Goal: Task Accomplishment & Management: Manage account settings

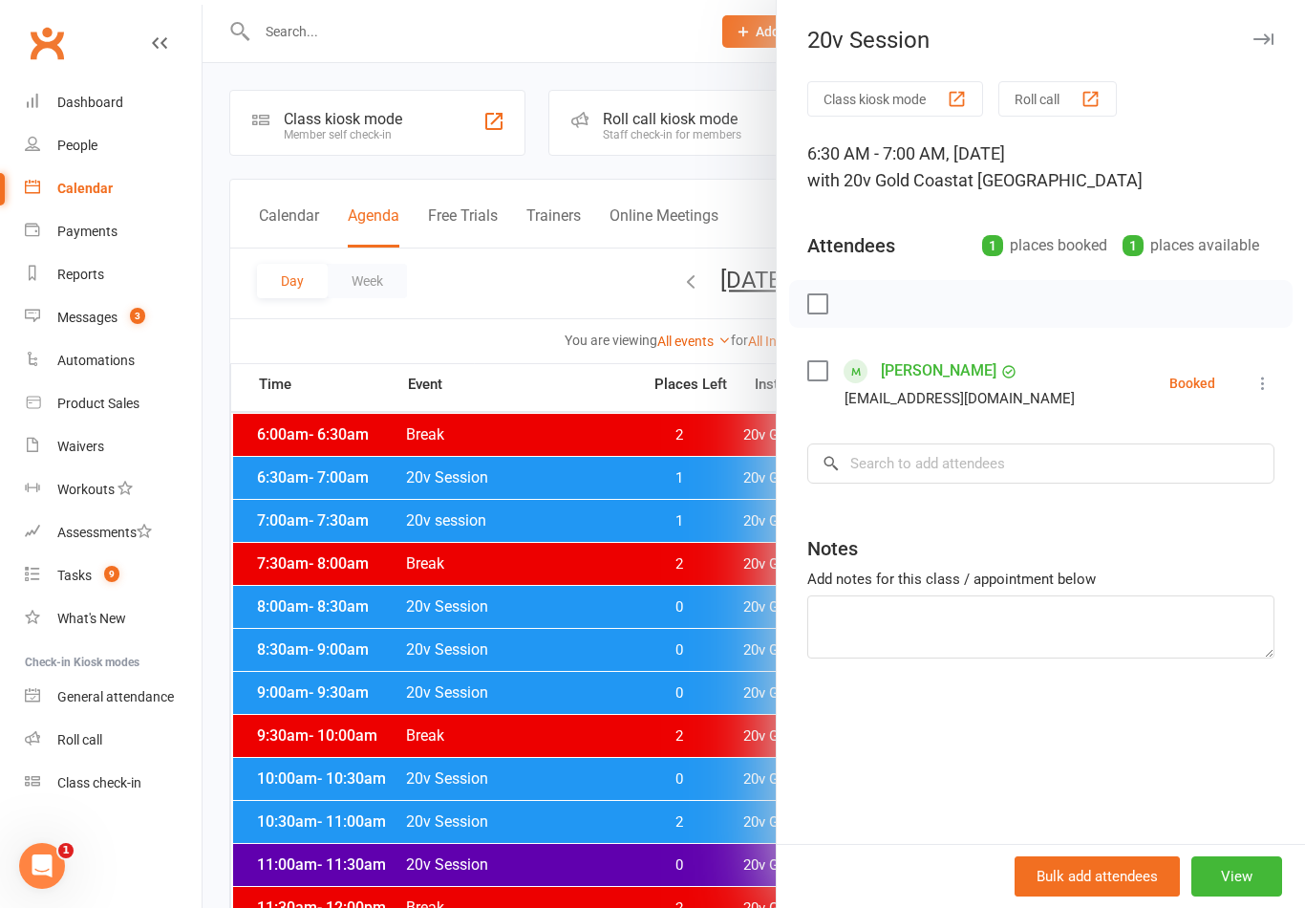
click at [1266, 357] on li "[PERSON_NAME] [EMAIL_ADDRESS][DOMAIN_NAME] Booked More info Remove Check in Mar…" at bounding box center [1040, 382] width 467 height 55
click at [1267, 385] on icon at bounding box center [1262, 383] width 19 height 19
click at [1146, 500] on link "Check in" at bounding box center [1170, 497] width 205 height 38
click at [388, 520] on div at bounding box center [754, 454] width 1102 height 908
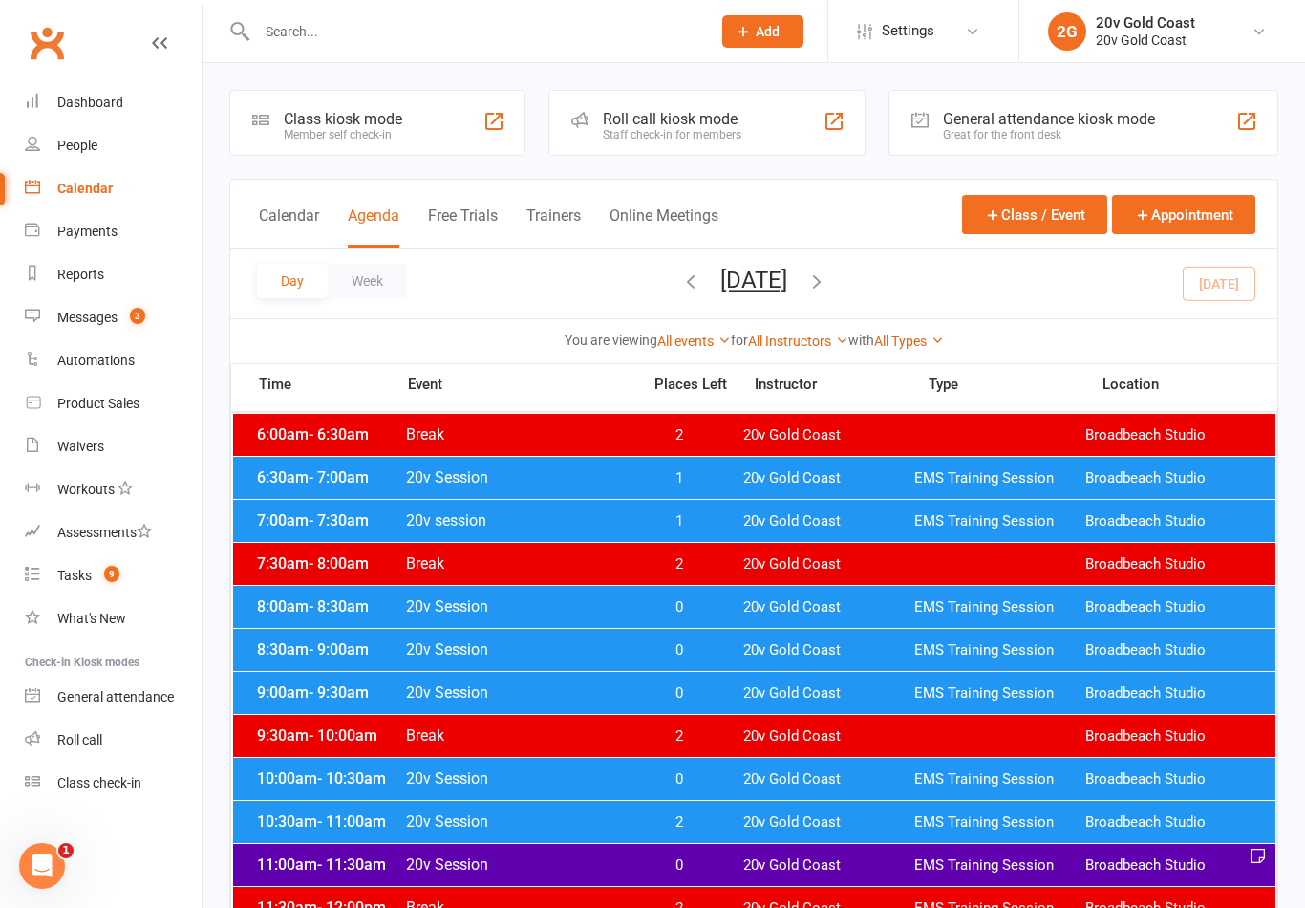
click at [389, 526] on span "7:00am - 7:30am" at bounding box center [328, 520] width 153 height 18
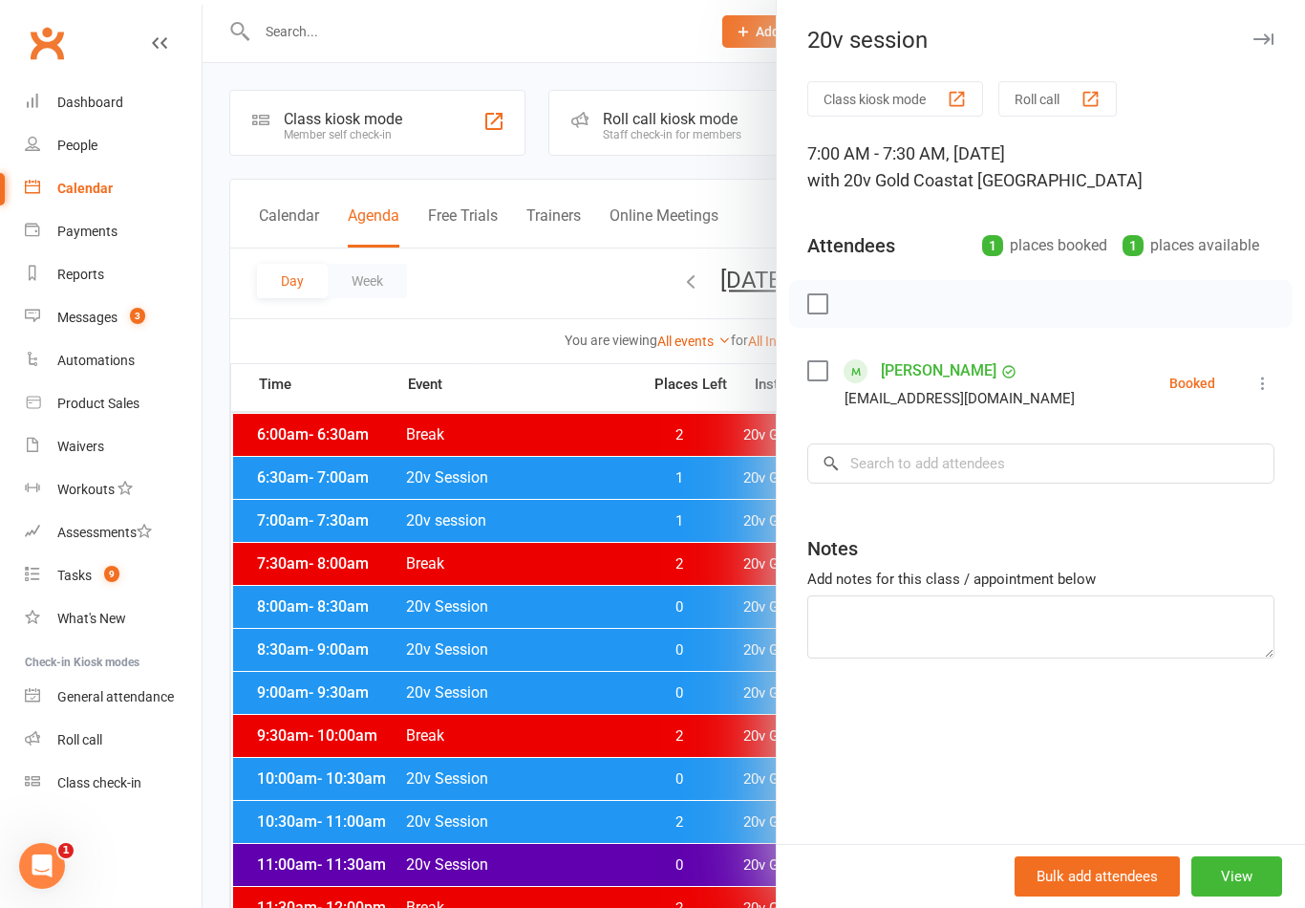
click at [604, 706] on div at bounding box center [754, 454] width 1102 height 908
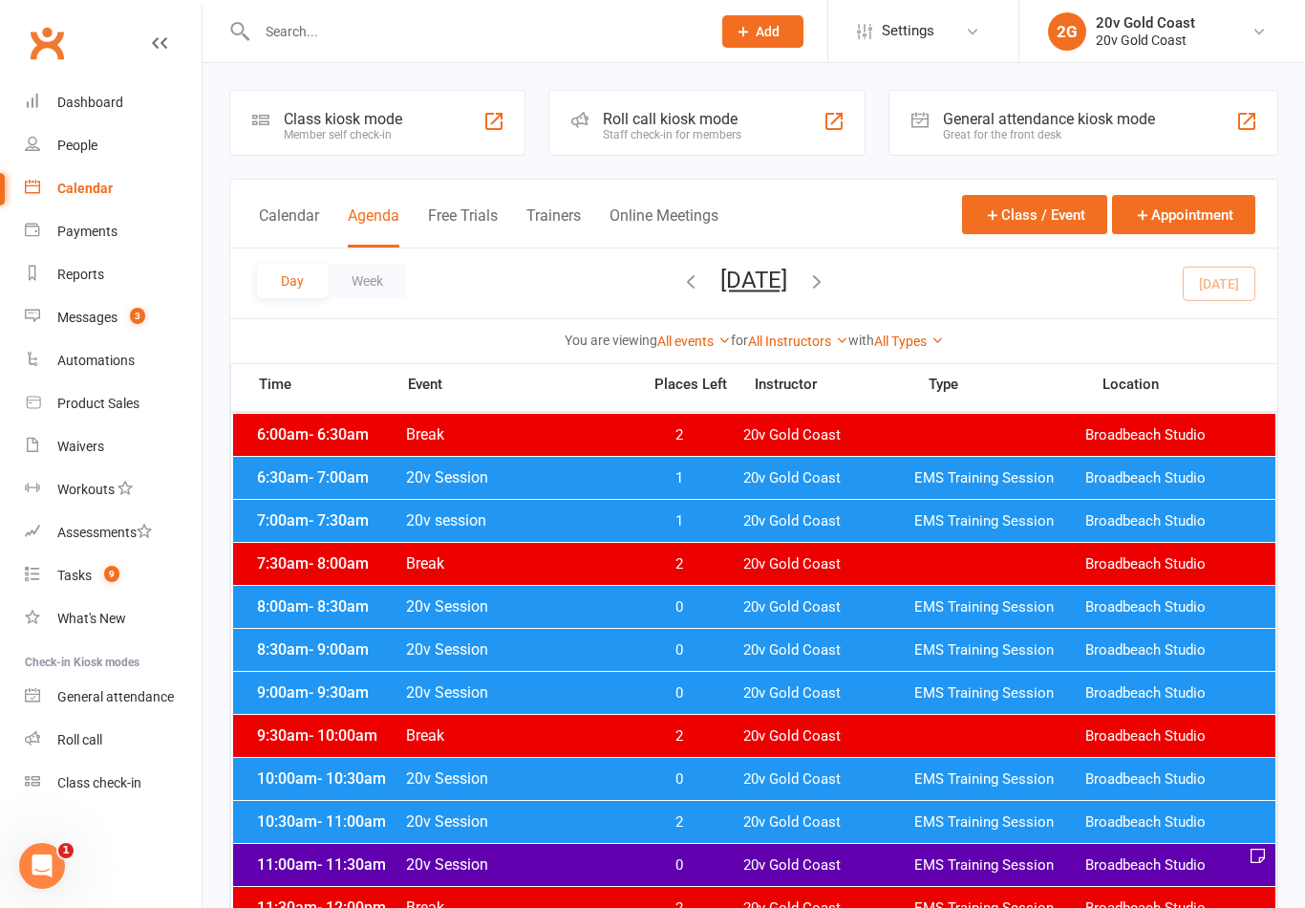
click at [777, 271] on button "[DATE]" at bounding box center [753, 280] width 67 height 27
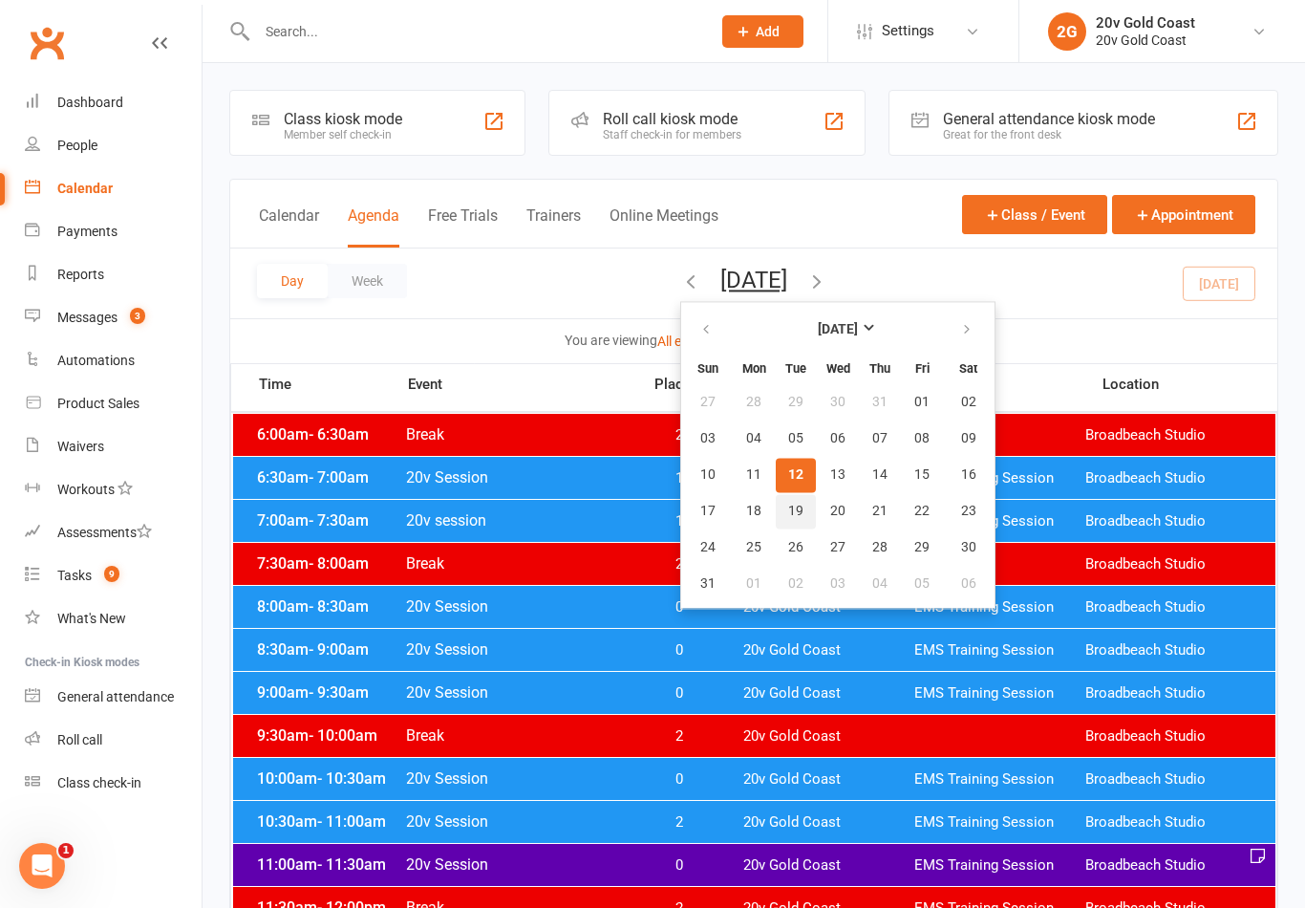
click at [788, 515] on span "19" at bounding box center [795, 510] width 15 height 15
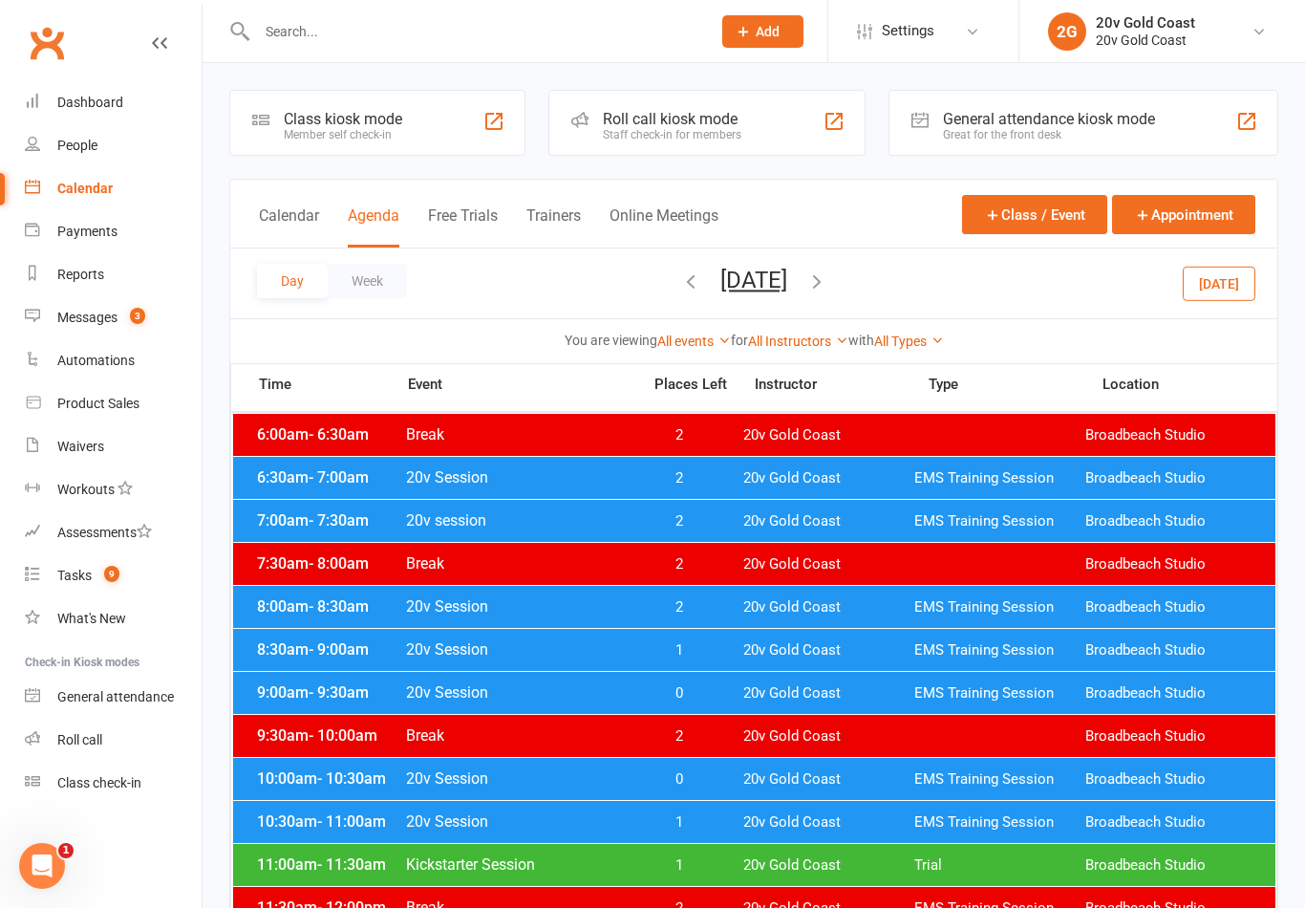
click at [652, 483] on span "2" at bounding box center [679, 478] width 100 height 18
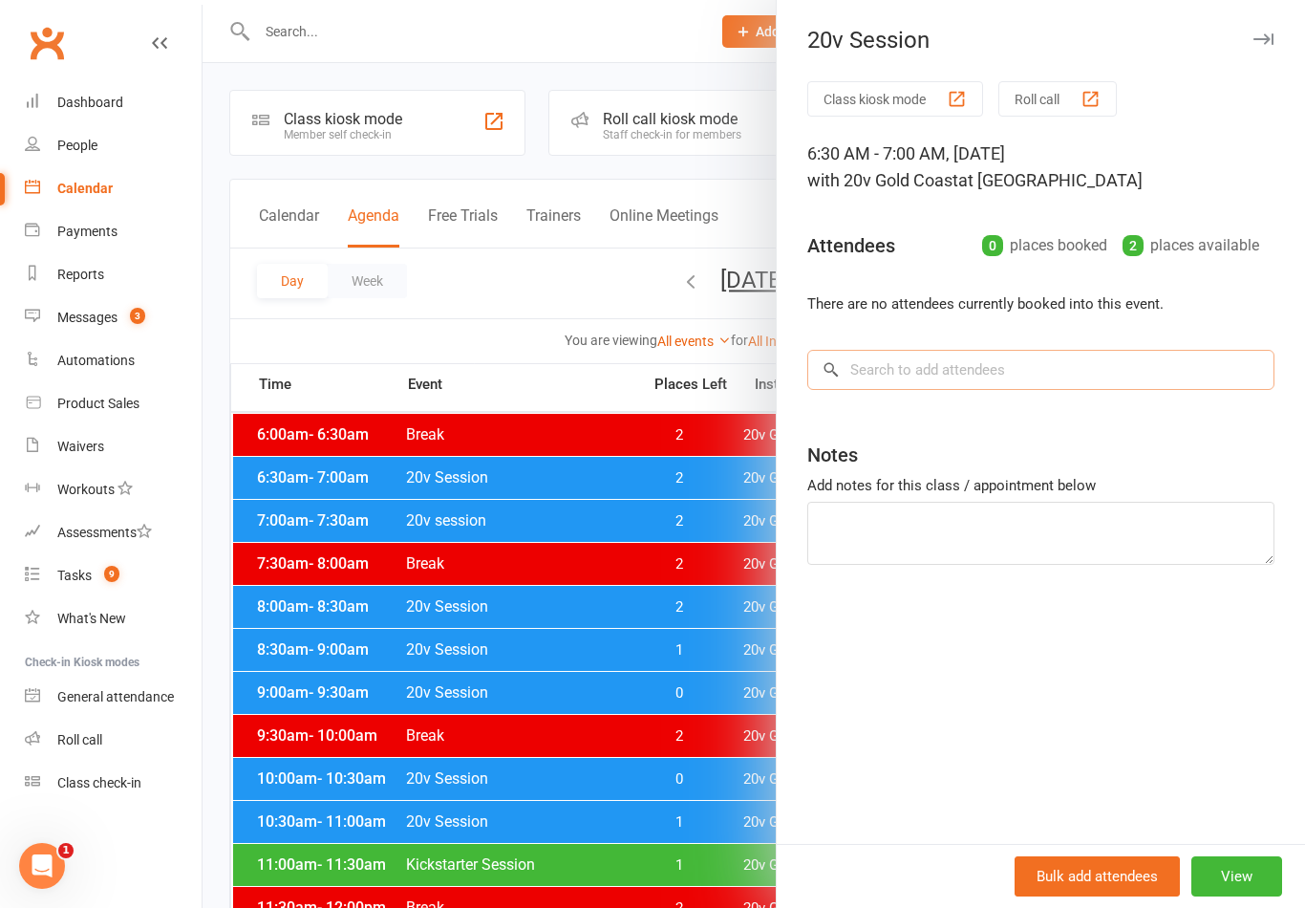
click at [1068, 373] on input "search" at bounding box center [1040, 370] width 467 height 40
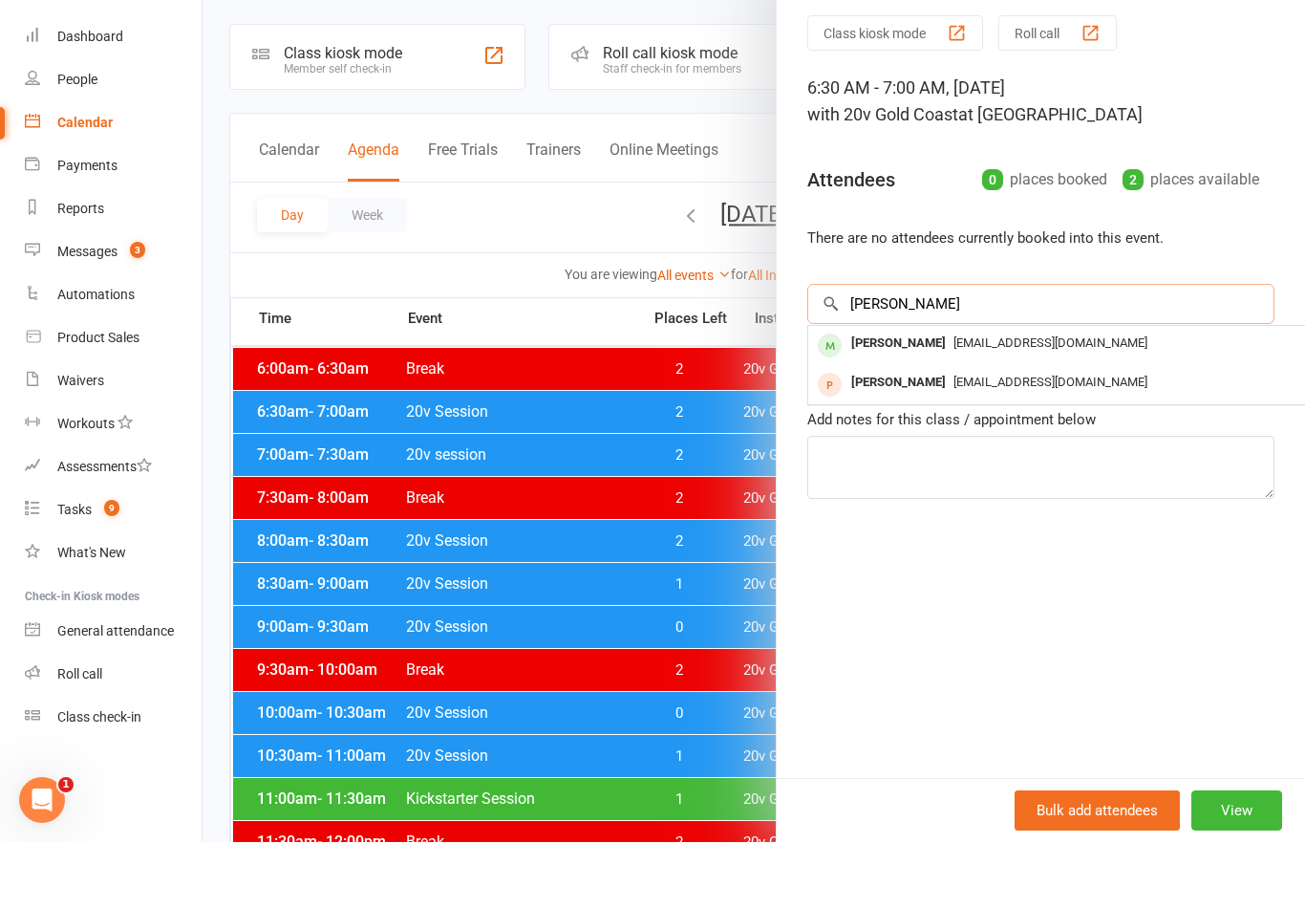
type input "[PERSON_NAME]"
click at [1011, 401] on span "[EMAIL_ADDRESS][DOMAIN_NAME]" at bounding box center [1050, 408] width 194 height 14
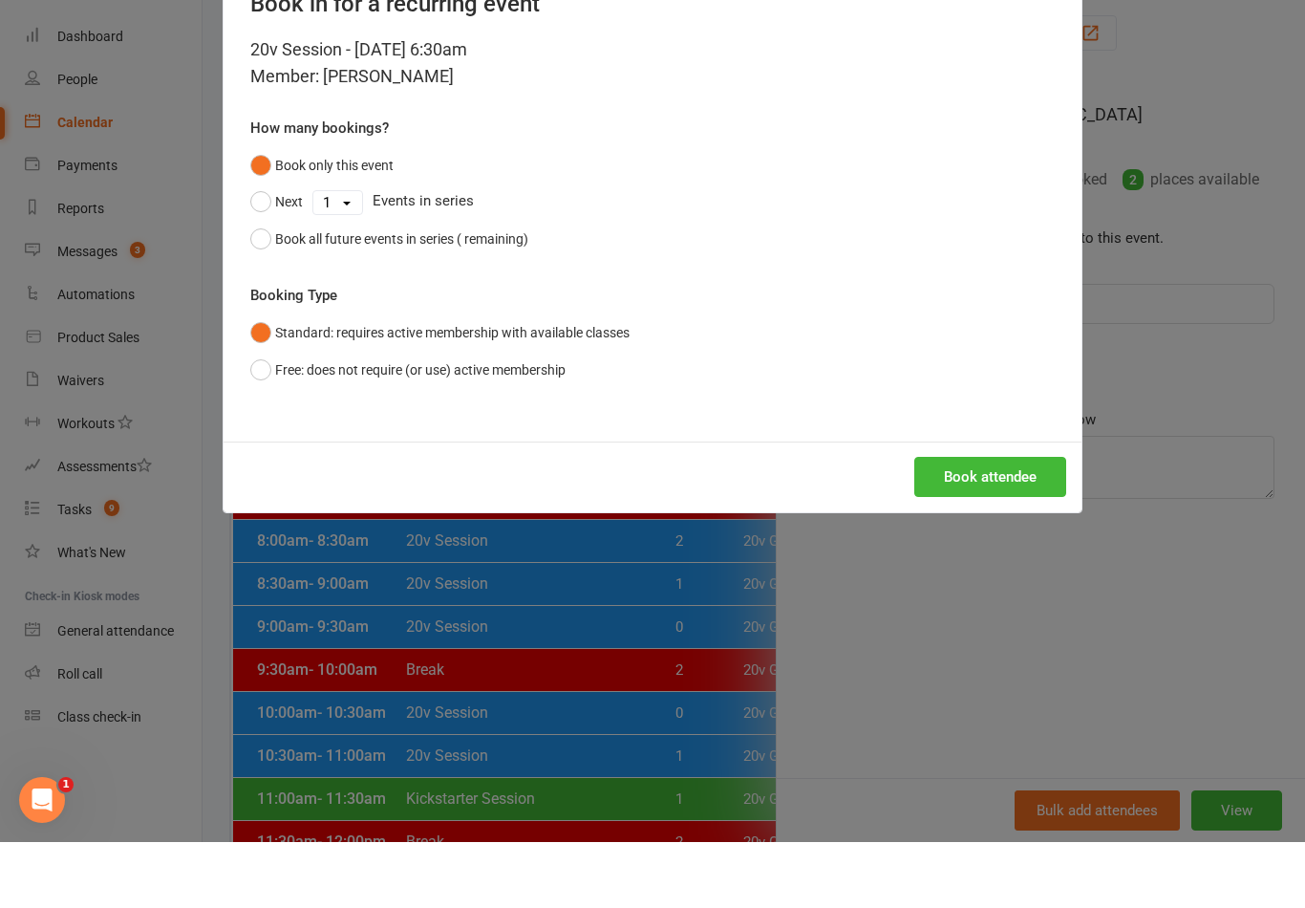
scroll to position [66, 0]
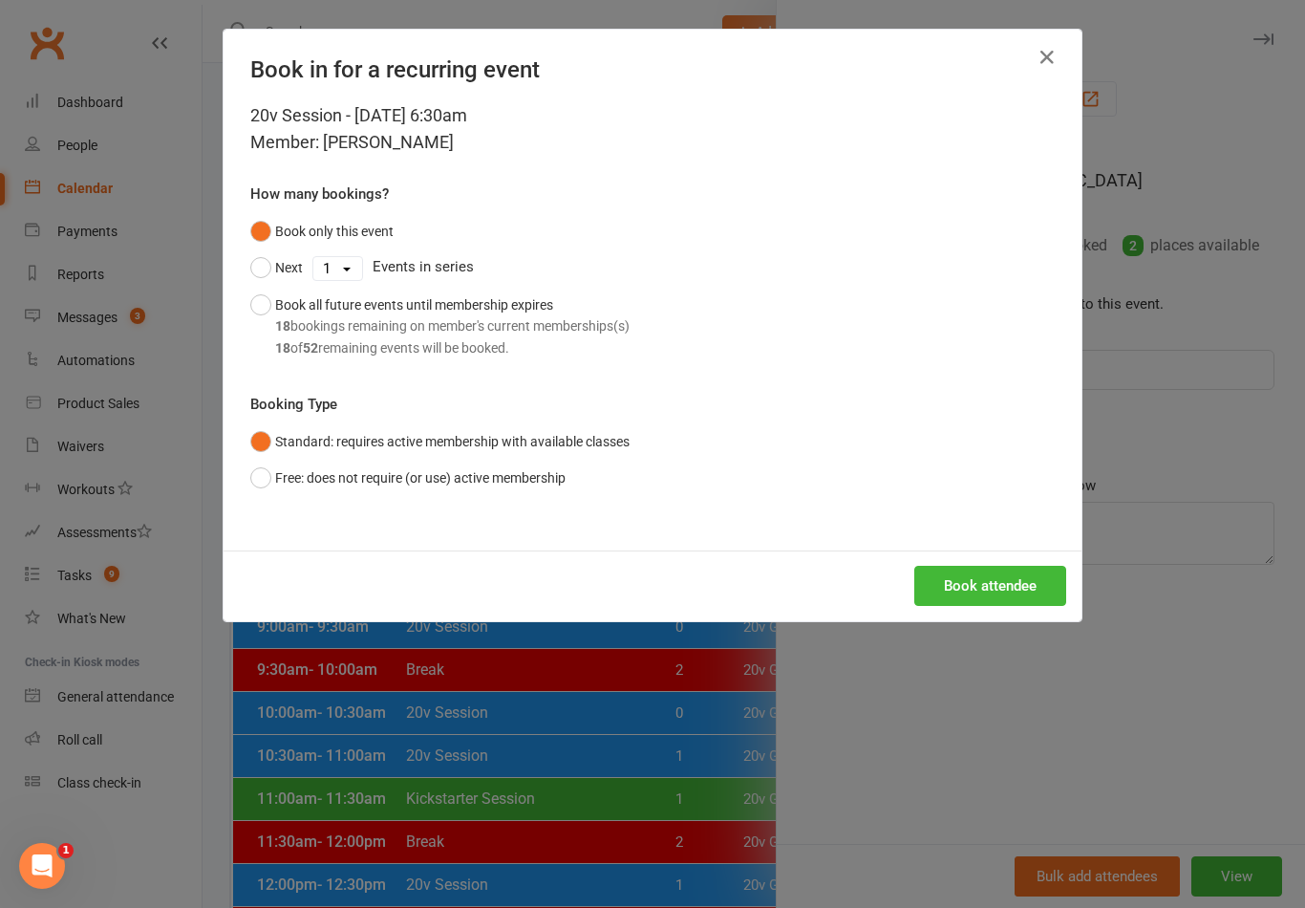
click at [995, 576] on button "Book attendee" at bounding box center [990, 586] width 152 height 40
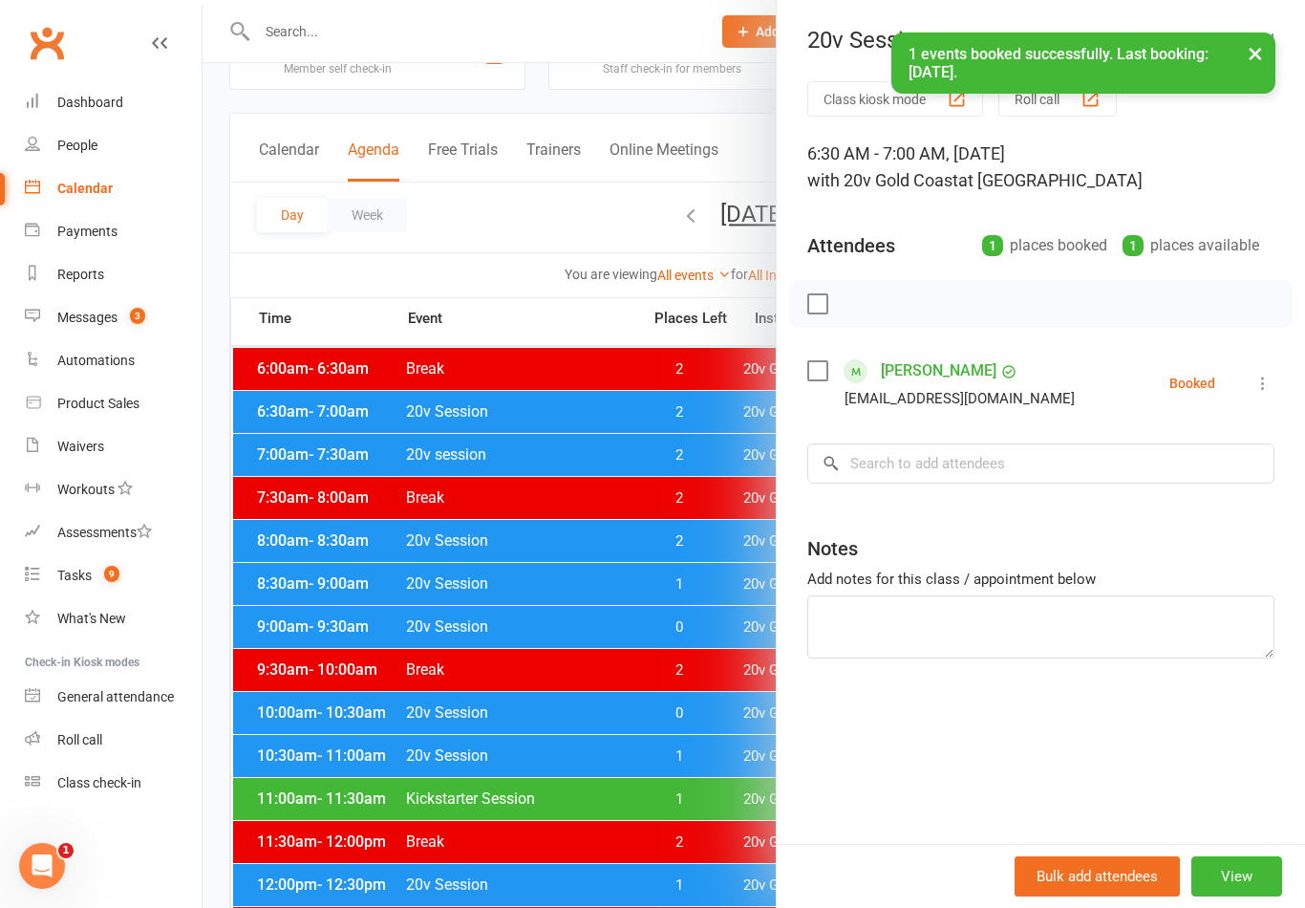
click at [610, 826] on div at bounding box center [754, 454] width 1102 height 908
